Goal: Task Accomplishment & Management: Manage account settings

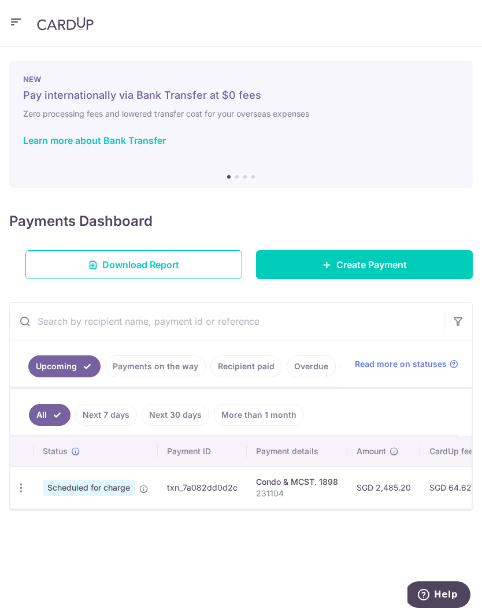
click at [18, 485] on icon "button" at bounding box center [21, 488] width 12 height 12
click at [106, 549] on span "Cancel payment" at bounding box center [82, 548] width 77 height 14
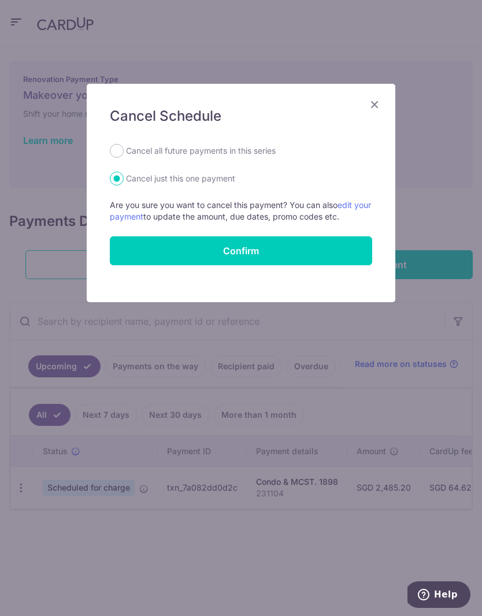
click at [271, 251] on button "Confirm" at bounding box center [241, 250] width 262 height 29
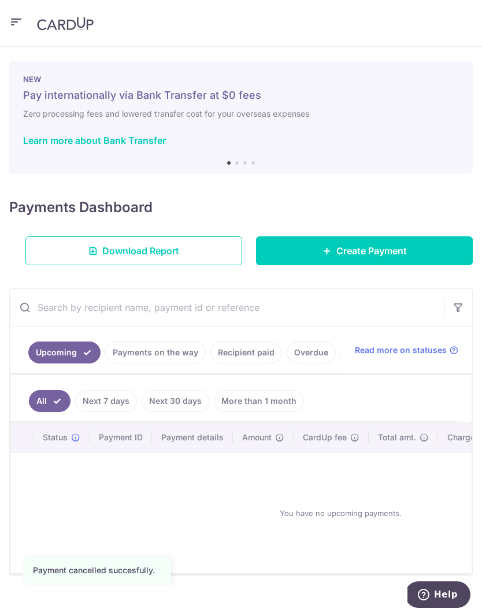
click at [168, 353] on link "Payments on the way" at bounding box center [155, 352] width 100 height 22
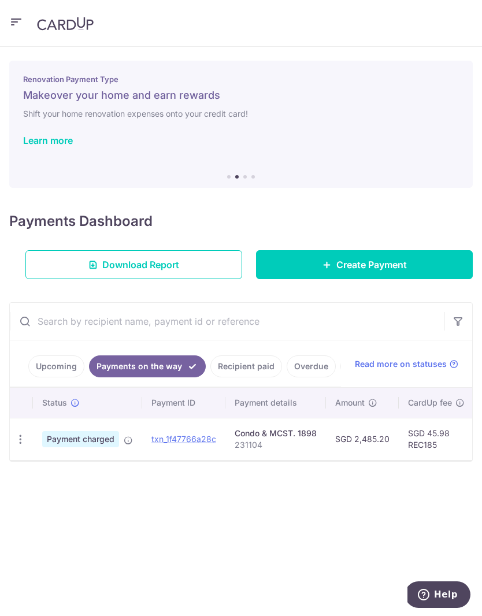
click at [21, 26] on icon "button" at bounding box center [16, 22] width 14 height 14
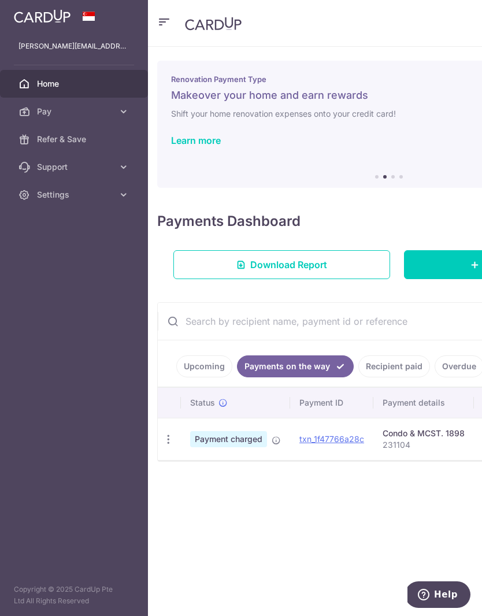
click at [126, 199] on icon at bounding box center [124, 195] width 12 height 12
click at [80, 259] on link "Logout" at bounding box center [74, 250] width 148 height 28
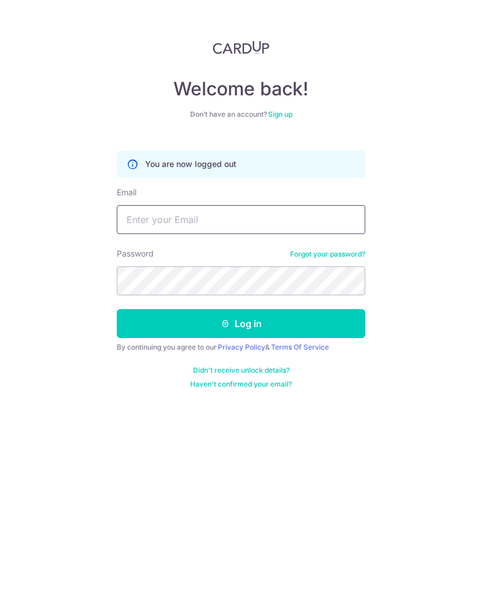
click at [290, 223] on input "Email" at bounding box center [241, 219] width 248 height 29
type input "[EMAIL_ADDRESS][DOMAIN_NAME]"
click at [304, 332] on button "Log in" at bounding box center [241, 323] width 248 height 29
